Goal: Information Seeking & Learning: Learn about a topic

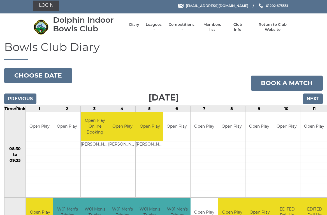
scroll to position [2, 0]
click at [157, 27] on link "Leagues" at bounding box center [154, 27] width 18 height 10
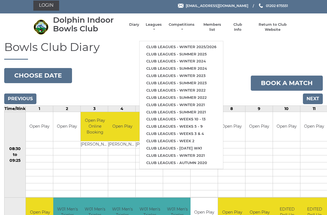
click at [208, 43] on link "Club leagues - Winter 2025/2026" at bounding box center [181, 46] width 83 height 7
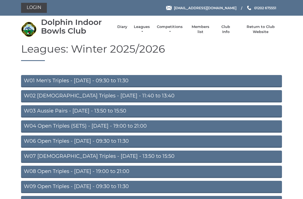
click at [100, 84] on link "W01 Men's Triples - [DATE] - 09:30 to 11:30" at bounding box center [151, 81] width 261 height 12
click at [116, 108] on link "W03 Aussie Pairs - [DATE] - 13:50 to 15:50" at bounding box center [151, 111] width 261 height 12
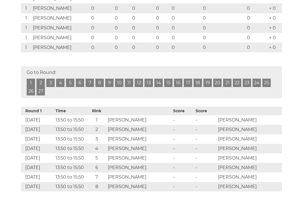
scroll to position [226, 0]
